Goal: Find specific page/section: Find specific page/section

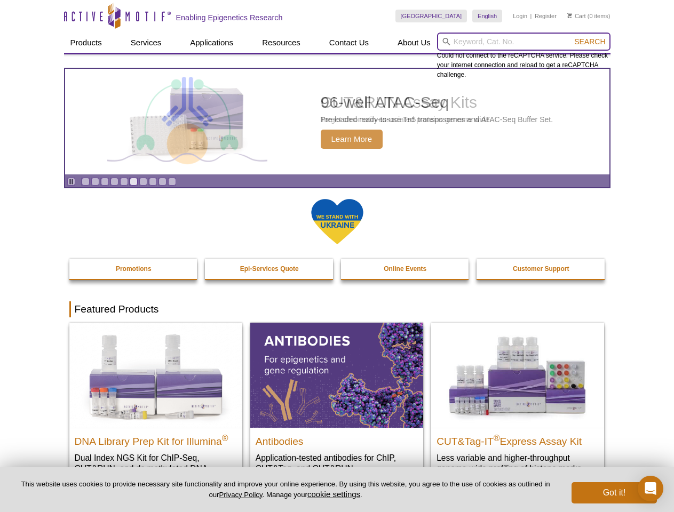
click at [524, 42] on input "search" at bounding box center [523, 42] width 173 height 18
click at [590, 42] on span "Search" at bounding box center [589, 41] width 31 height 9
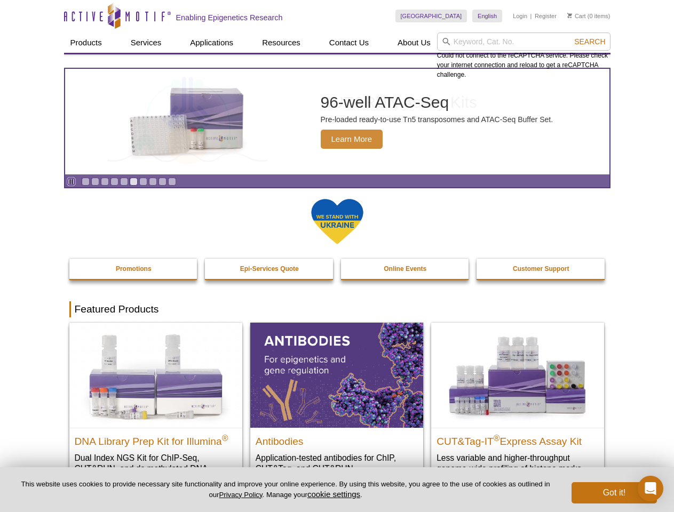
click at [71, 182] on icon "Pause" at bounding box center [71, 181] width 7 height 7
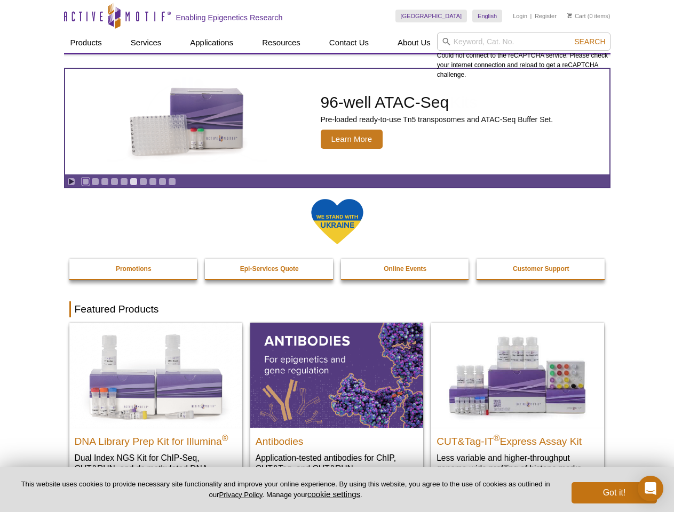
click at [85, 182] on link "Go to slide 1" at bounding box center [86, 182] width 8 height 8
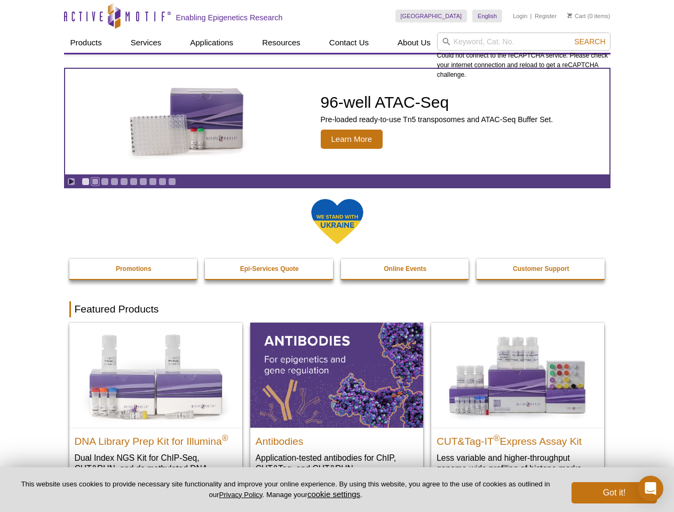
click at [95, 182] on link "Go to slide 2" at bounding box center [95, 182] width 8 height 8
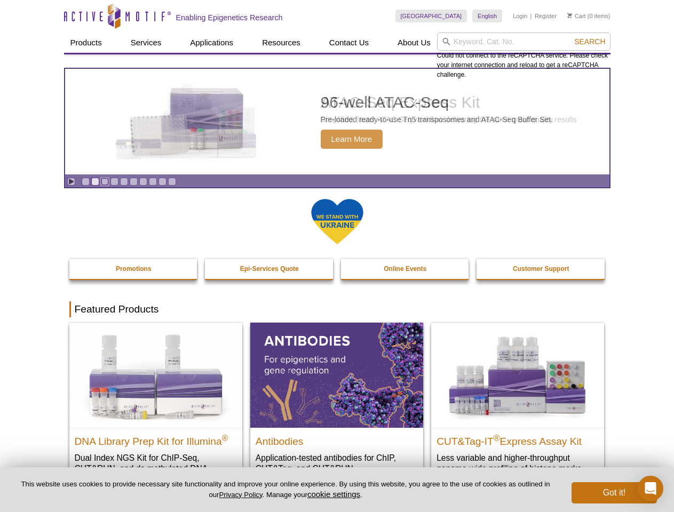
click at [105, 182] on link "Go to slide 3" at bounding box center [105, 182] width 8 height 8
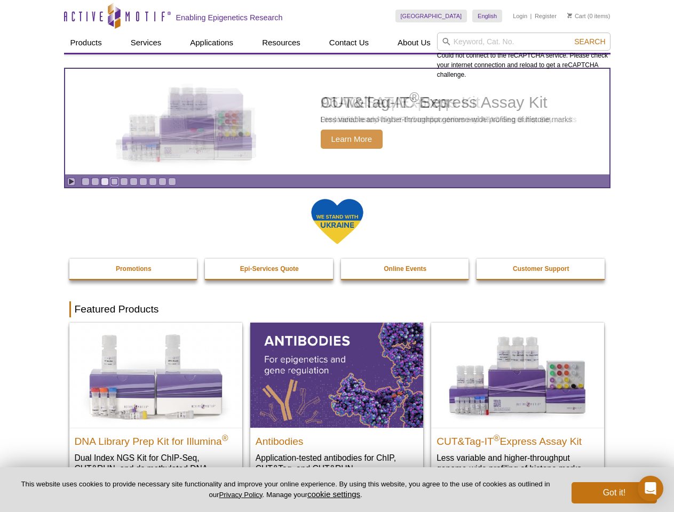
click at [114, 182] on link "Go to slide 4" at bounding box center [115, 182] width 8 height 8
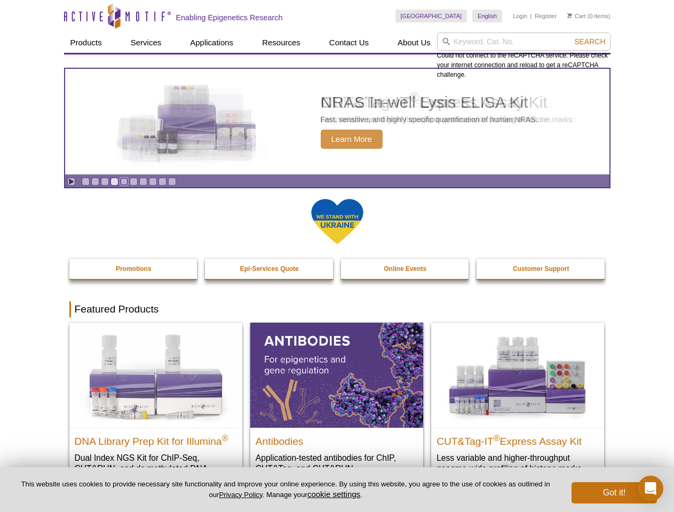
click at [124, 182] on link "Go to slide 5" at bounding box center [124, 182] width 8 height 8
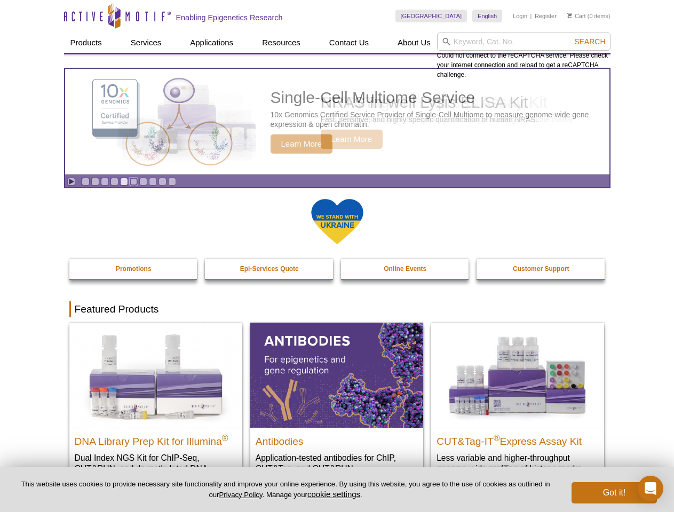
click at [133, 182] on link "Go to slide 6" at bounding box center [134, 182] width 8 height 8
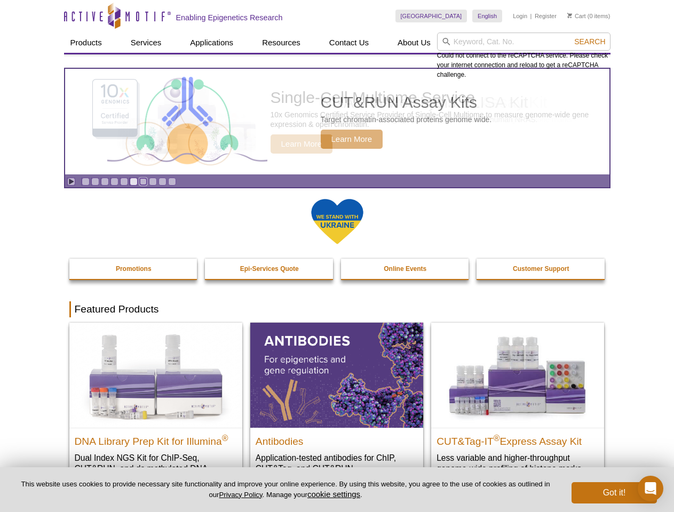
click at [143, 182] on link "Go to slide 7" at bounding box center [143, 182] width 8 height 8
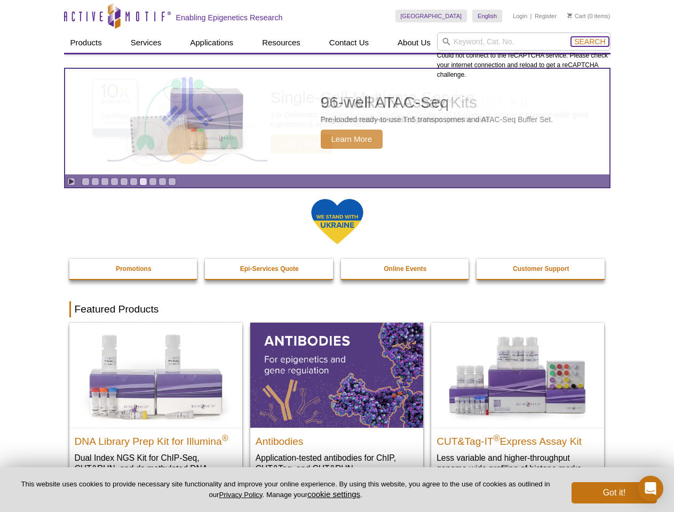
click at [590, 42] on span "Search" at bounding box center [589, 41] width 31 height 9
